Goal: Task Accomplishment & Management: Manage account settings

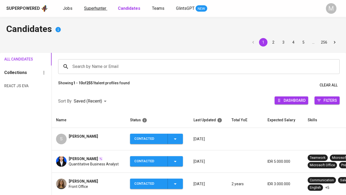
click at [97, 11] on link "Superhunter" at bounding box center [95, 8] width 23 height 7
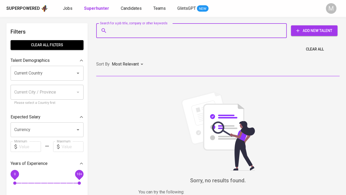
click at [118, 31] on input "Search for a job title, company or other keywords" at bounding box center [193, 31] width 168 height 10
paste input "[EMAIL_ADDRESS][DOMAIN_NAME]"
type input "[EMAIL_ADDRESS][DOMAIN_NAME]"
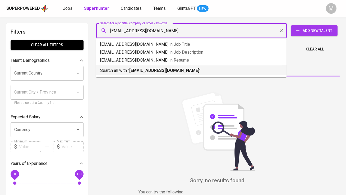
click at [126, 65] on hr at bounding box center [191, 65] width 182 height 0
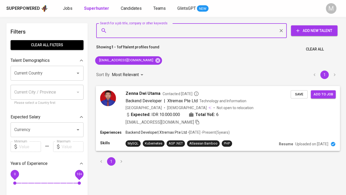
click at [112, 96] on img at bounding box center [108, 98] width 16 height 16
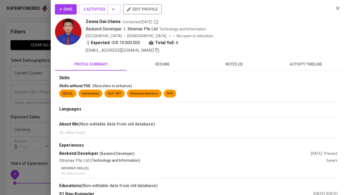
click at [101, 15] on div "Save 2 Activities edit profile" at bounding box center [192, 11] width 275 height 14
click at [103, 12] on span "2 Activities" at bounding box center [100, 9] width 33 height 7
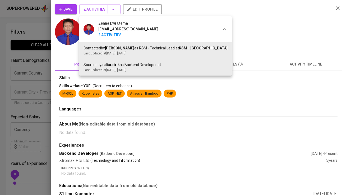
click at [103, 11] on div at bounding box center [173, 97] width 346 height 195
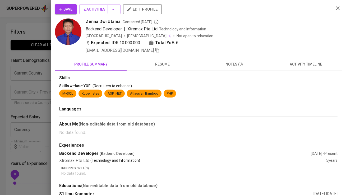
click at [70, 8] on span "Save" at bounding box center [65, 9] width 13 height 7
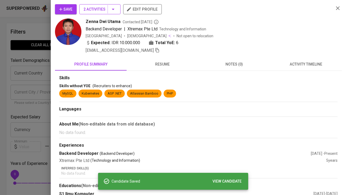
click at [98, 7] on span "2 Activities" at bounding box center [100, 9] width 33 height 7
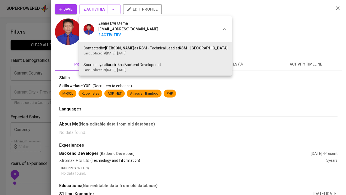
click at [227, 4] on div at bounding box center [173, 97] width 346 height 195
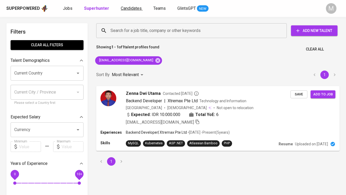
click at [123, 10] on span "Candidates" at bounding box center [131, 8] width 21 height 5
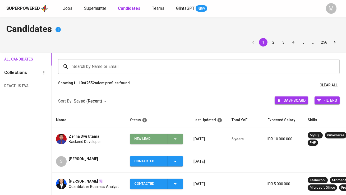
click at [158, 140] on div "New Lead" at bounding box center [148, 139] width 29 height 10
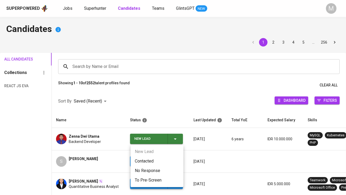
click at [157, 158] on li "Contacted" at bounding box center [157, 162] width 53 height 10
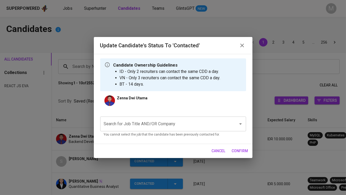
click at [156, 124] on input "Search for Job Title AND/OR Company" at bounding box center [166, 124] width 126 height 10
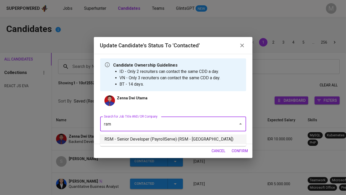
click at [169, 141] on li "RSM - Senior Developer (PayrollServe) (RSM - [GEOGRAPHIC_DATA])" at bounding box center [173, 140] width 146 height 10
type input "rsm"
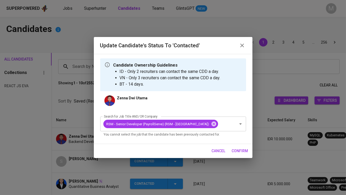
click at [238, 153] on span "confirm" at bounding box center [240, 151] width 16 height 7
